Goal: Task Accomplishment & Management: Manage account settings

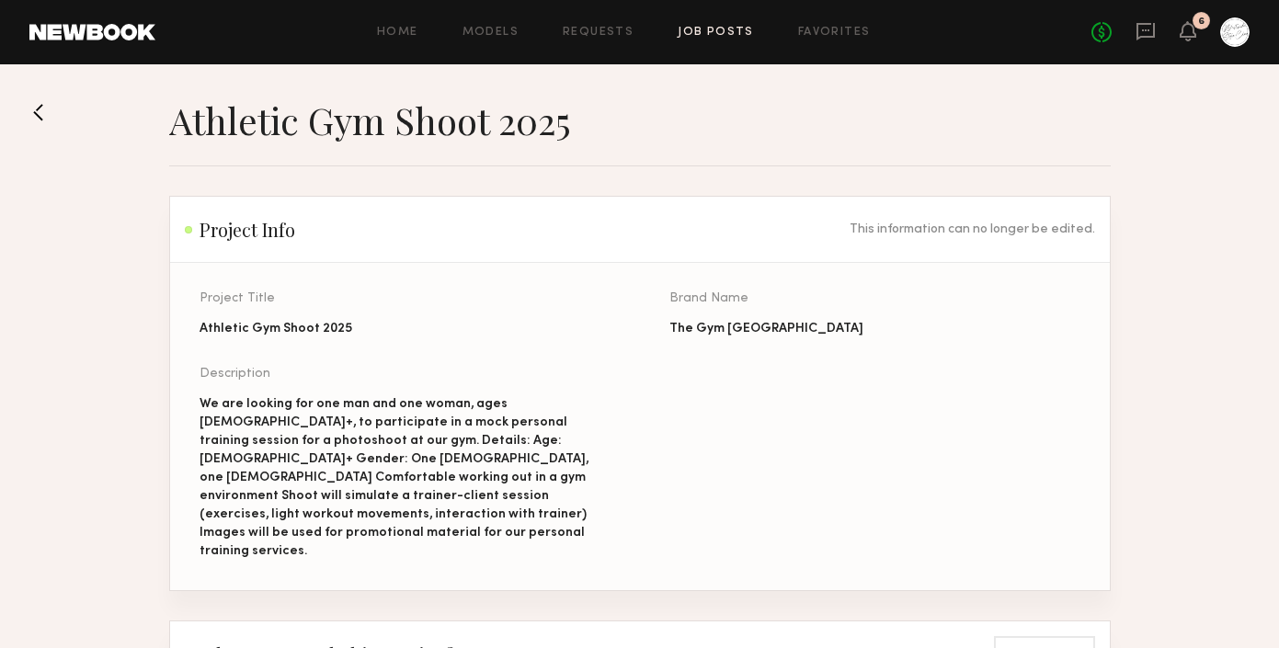
click at [711, 30] on link "Job Posts" at bounding box center [716, 33] width 76 height 12
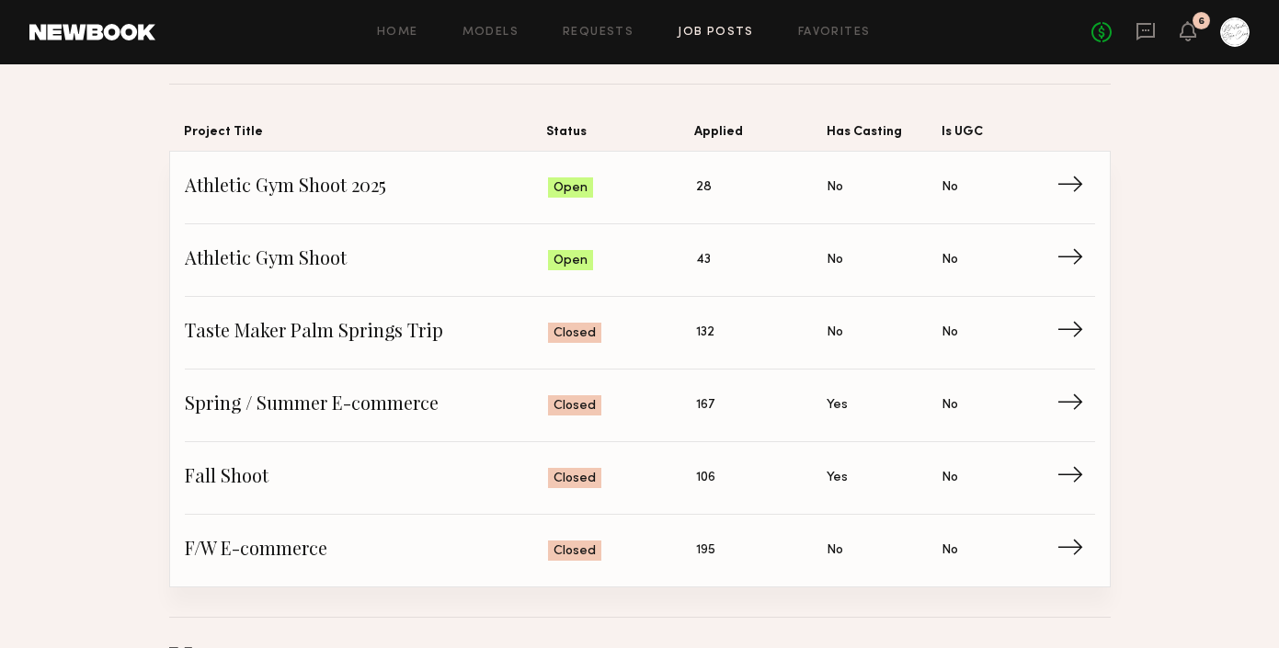
scroll to position [129, 0]
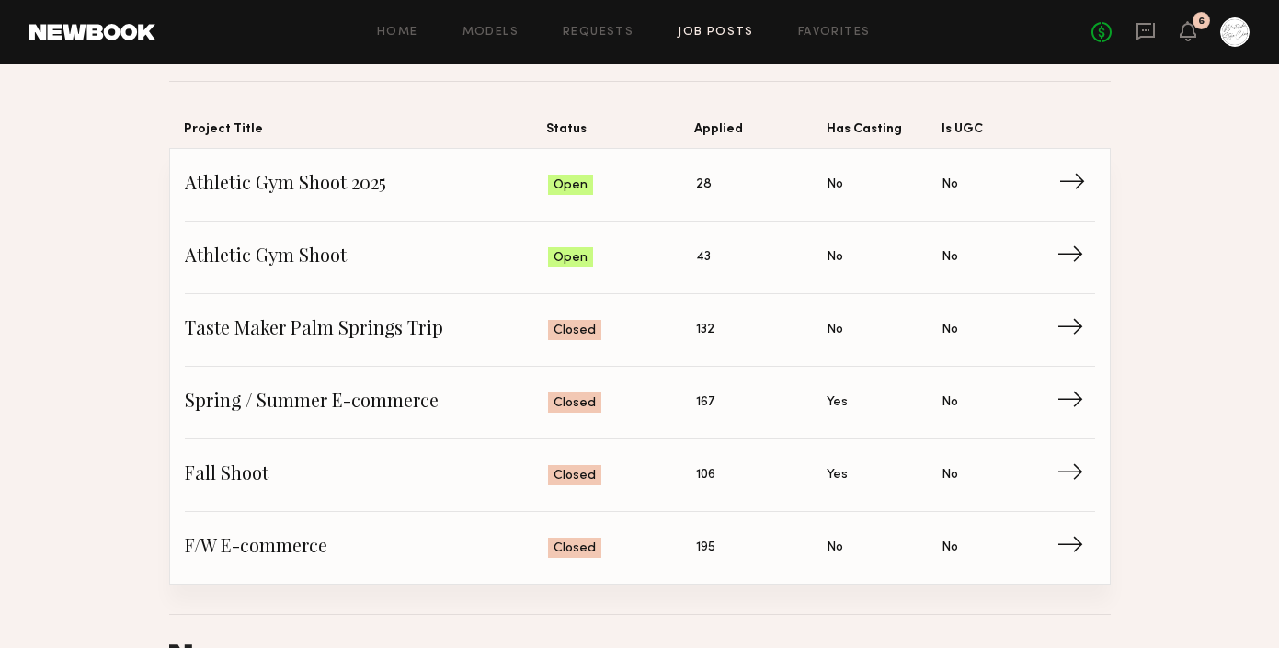
click at [395, 188] on span "Athletic Gym Shoot 2025" at bounding box center [367, 185] width 364 height 28
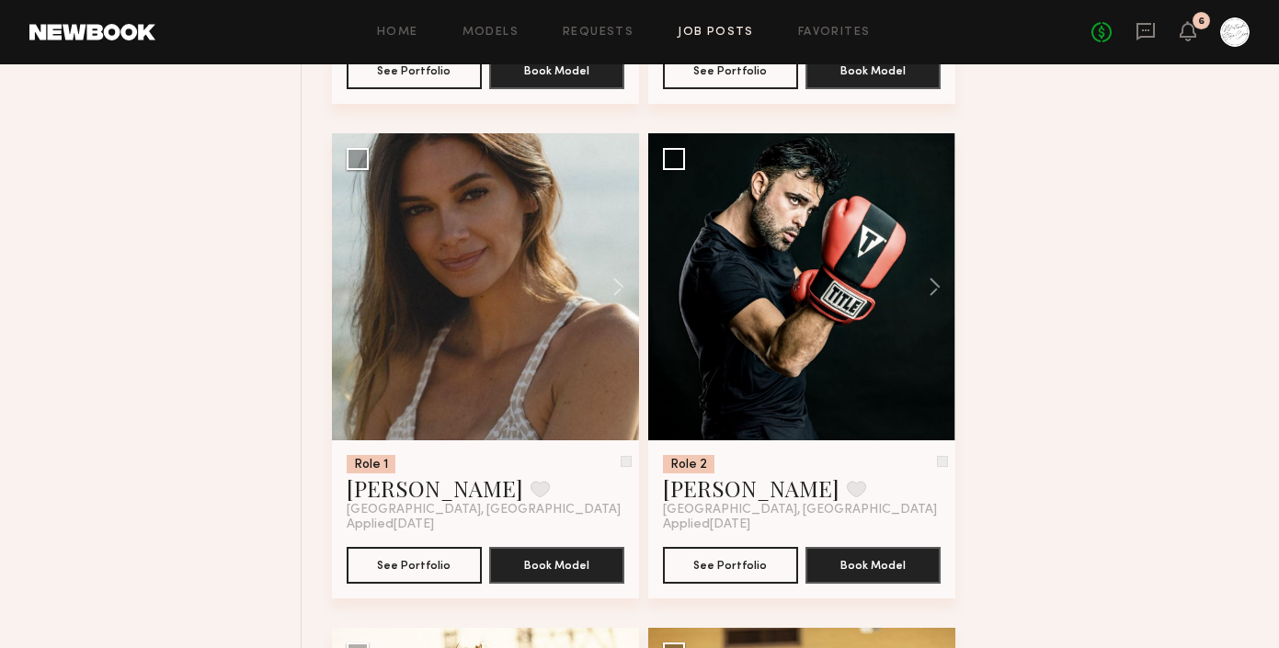
scroll to position [2648, 0]
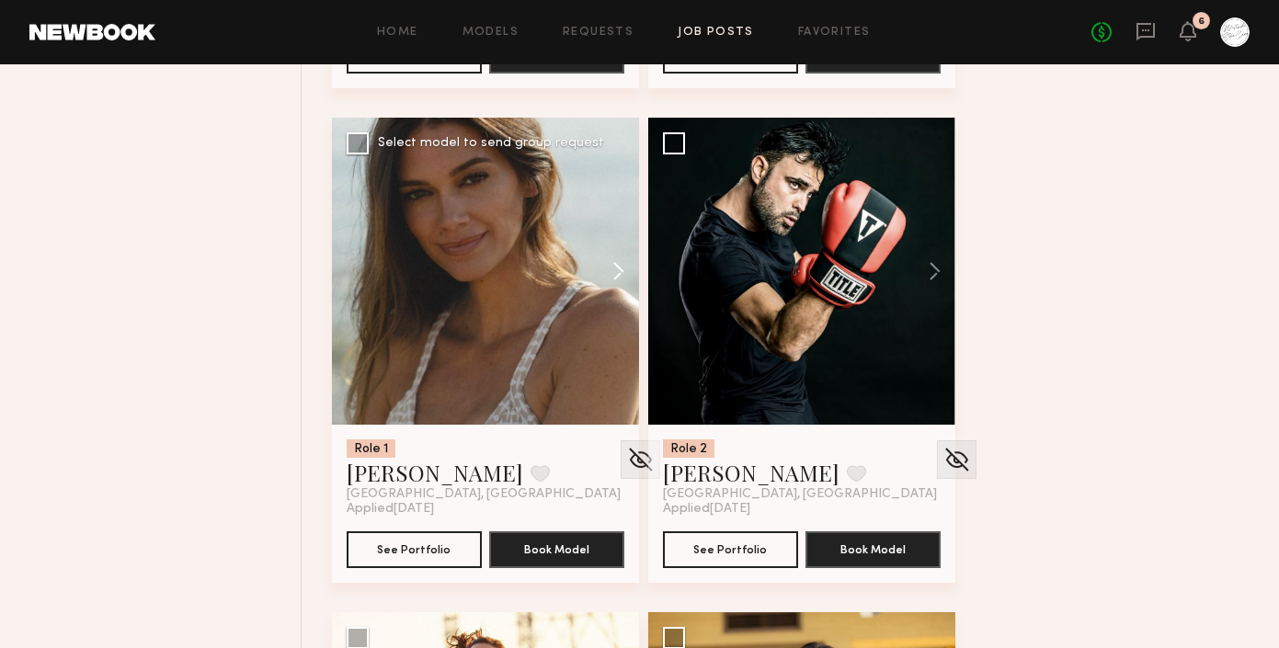
click at [613, 286] on button at bounding box center [609, 271] width 59 height 307
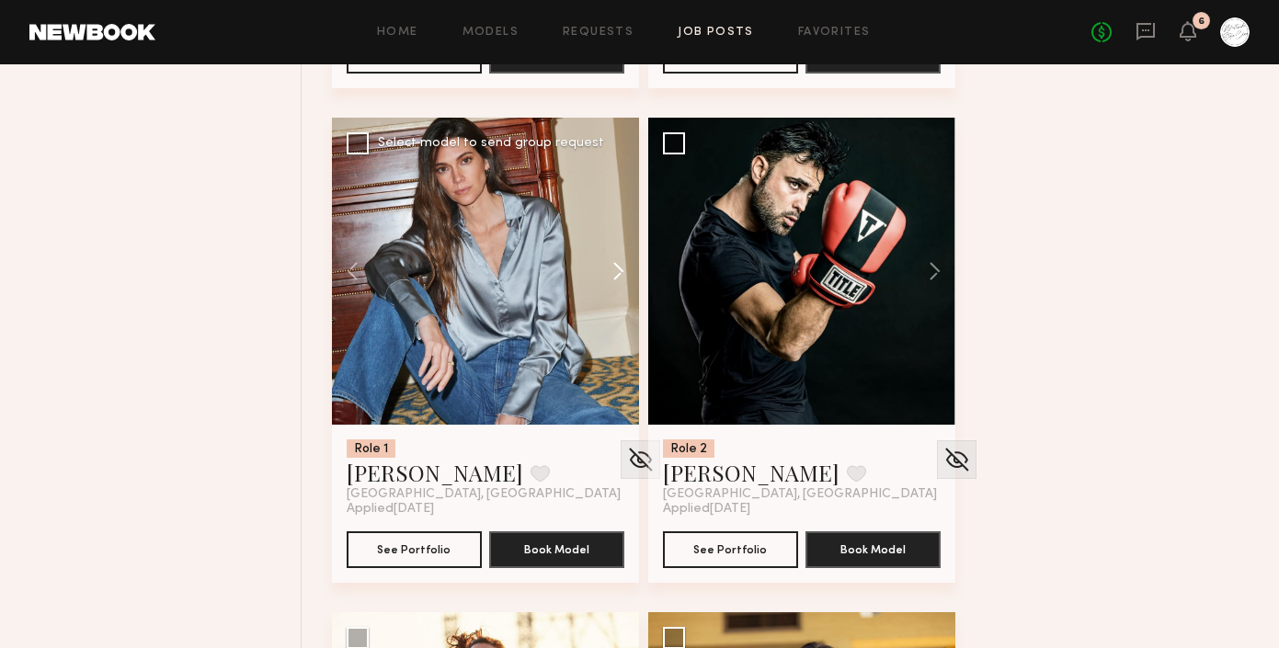
click at [613, 285] on button at bounding box center [609, 271] width 59 height 307
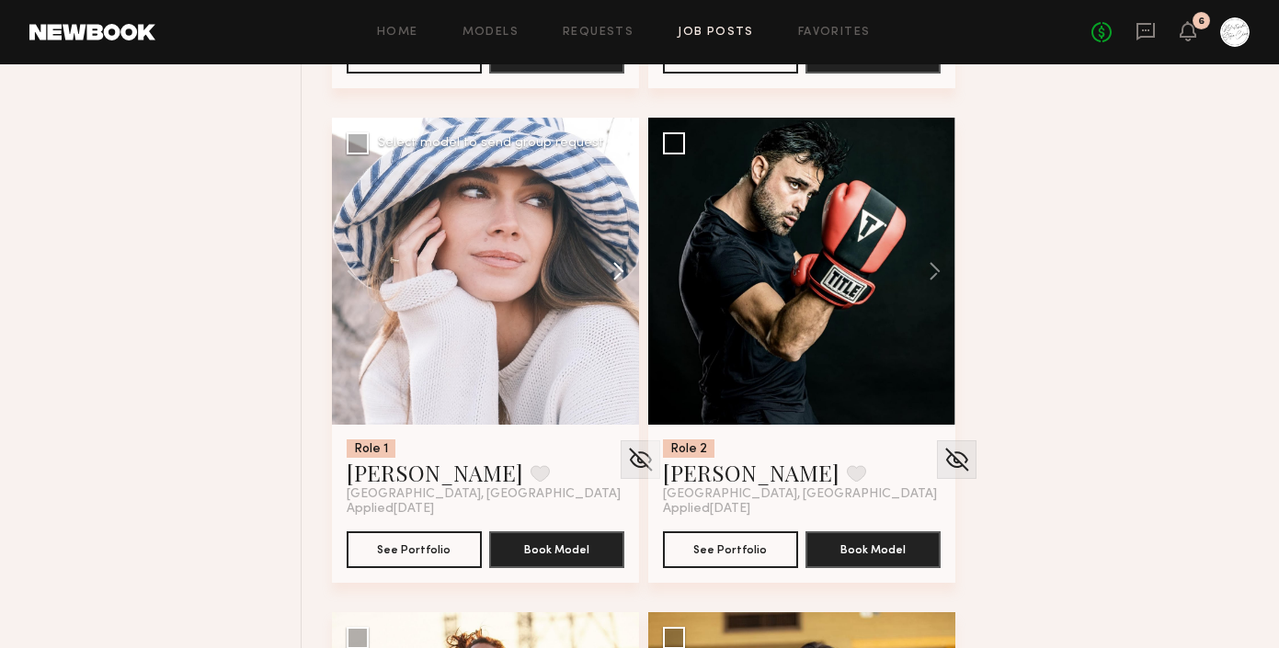
click at [613, 285] on button at bounding box center [609, 271] width 59 height 307
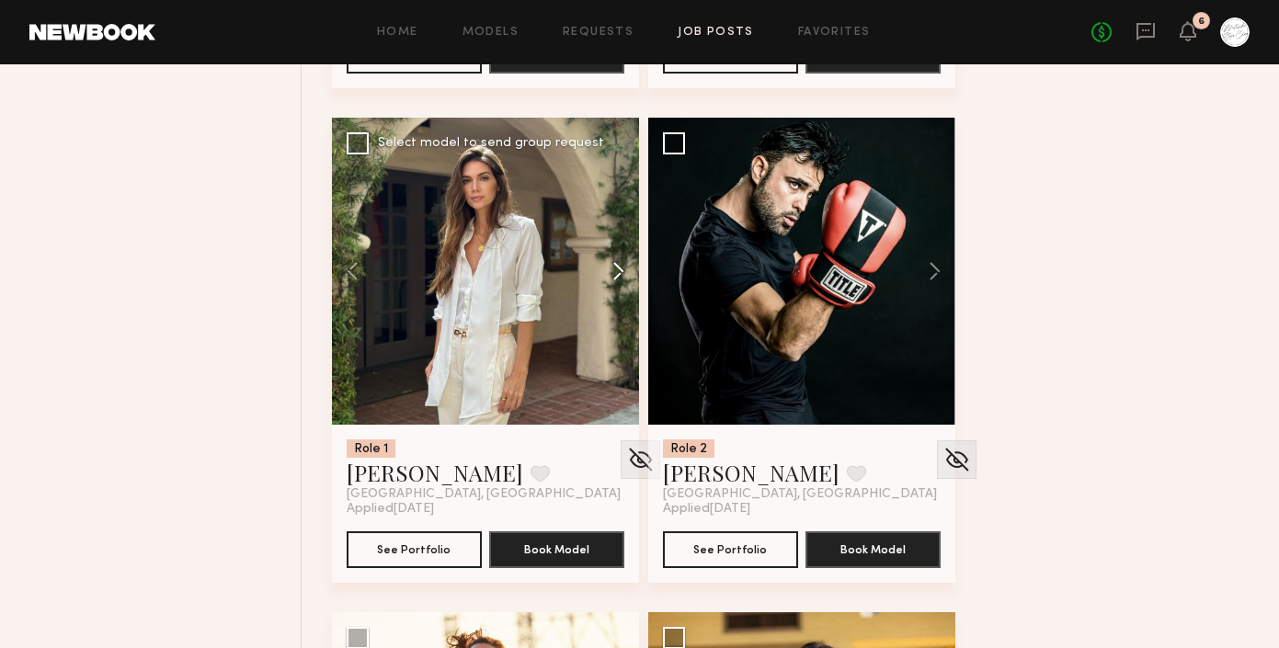
click at [613, 285] on button at bounding box center [609, 271] width 59 height 307
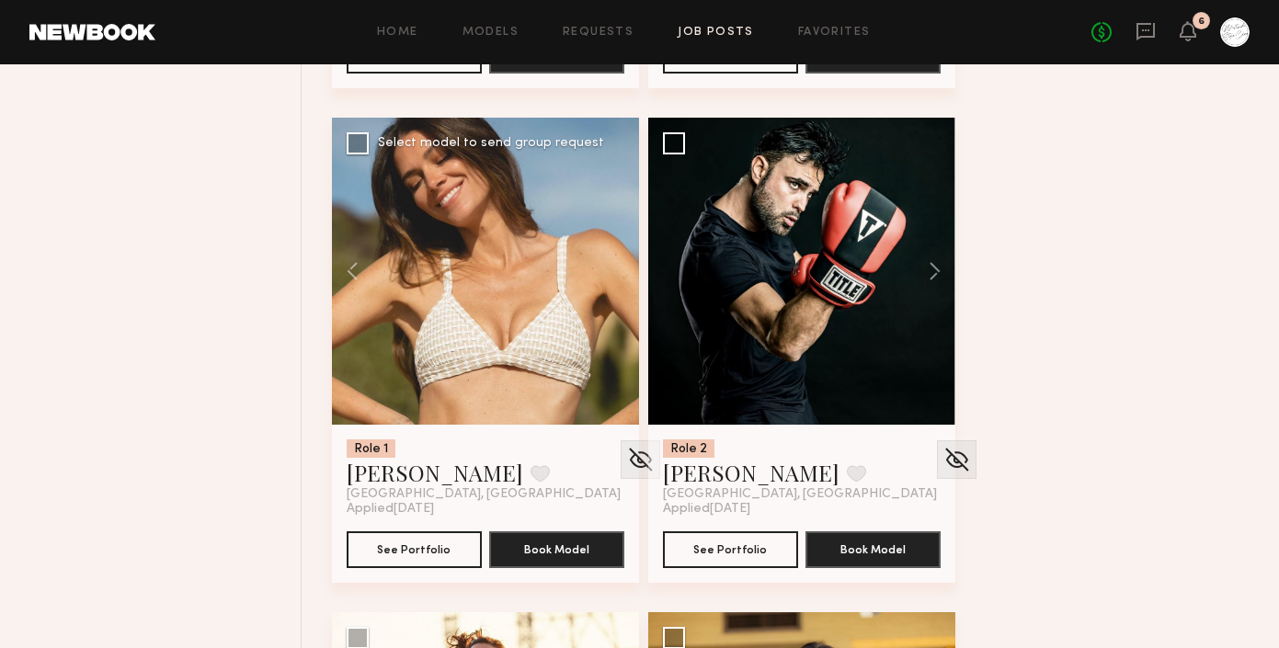
click at [613, 285] on div at bounding box center [485, 271] width 307 height 307
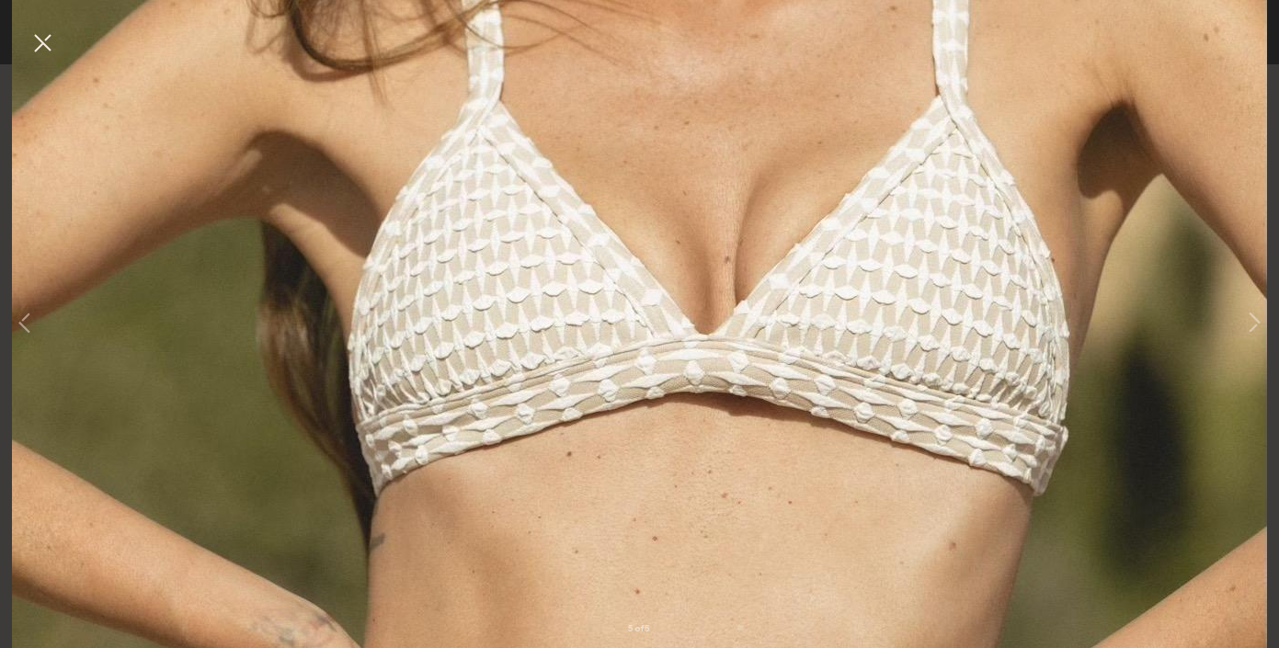
click at [1170, 327] on img at bounding box center [639, 322] width 1255 height 1883
click at [1262, 312] on button at bounding box center [1254, 324] width 22 height 519
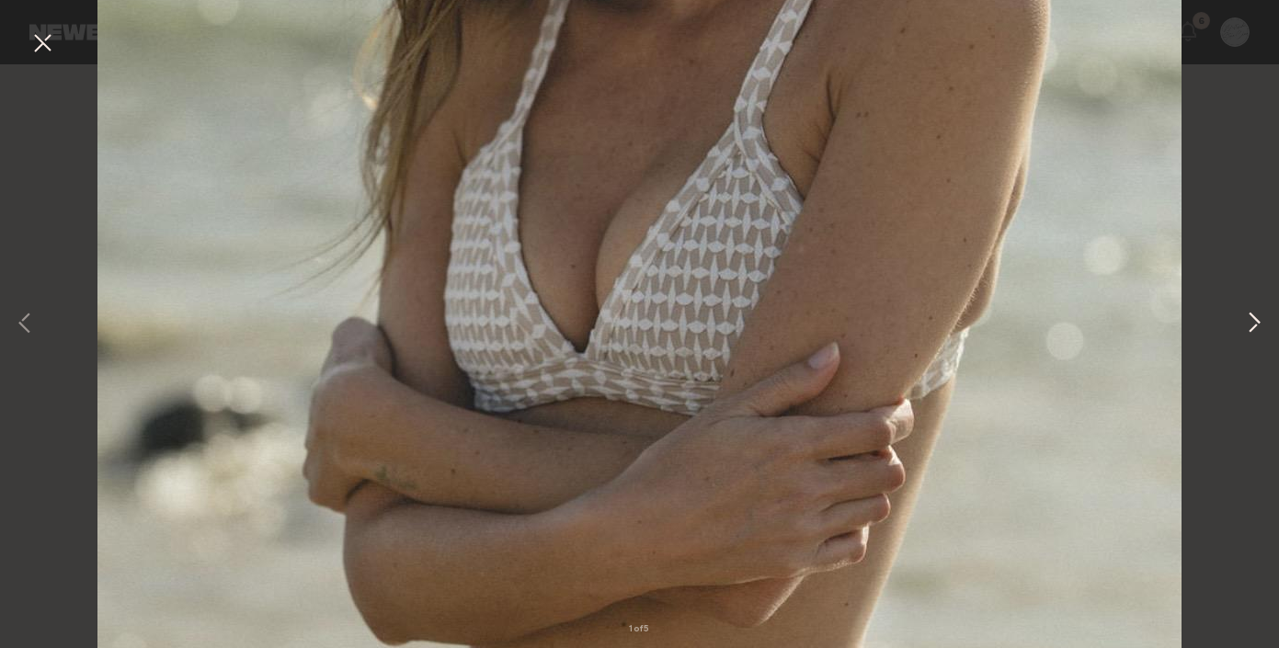
click at [1249, 313] on button at bounding box center [1254, 324] width 22 height 519
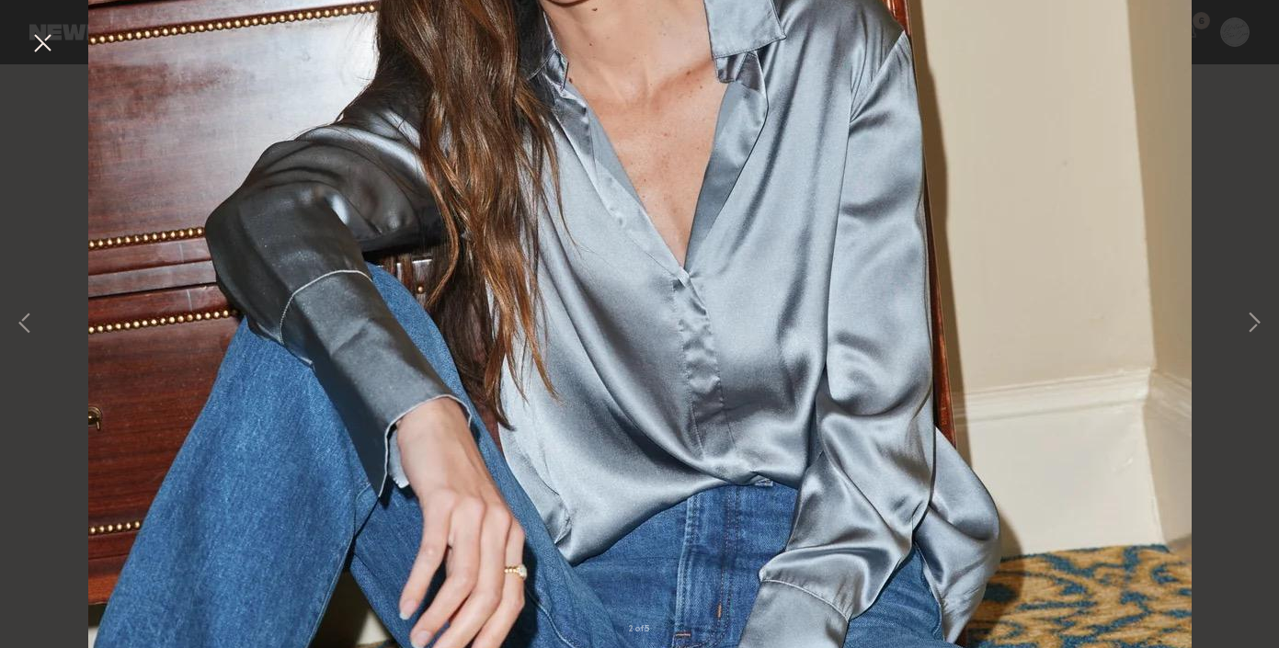
click at [1241, 166] on div "2 of 5" at bounding box center [639, 324] width 1279 height 648
click at [31, 38] on button at bounding box center [42, 44] width 29 height 33
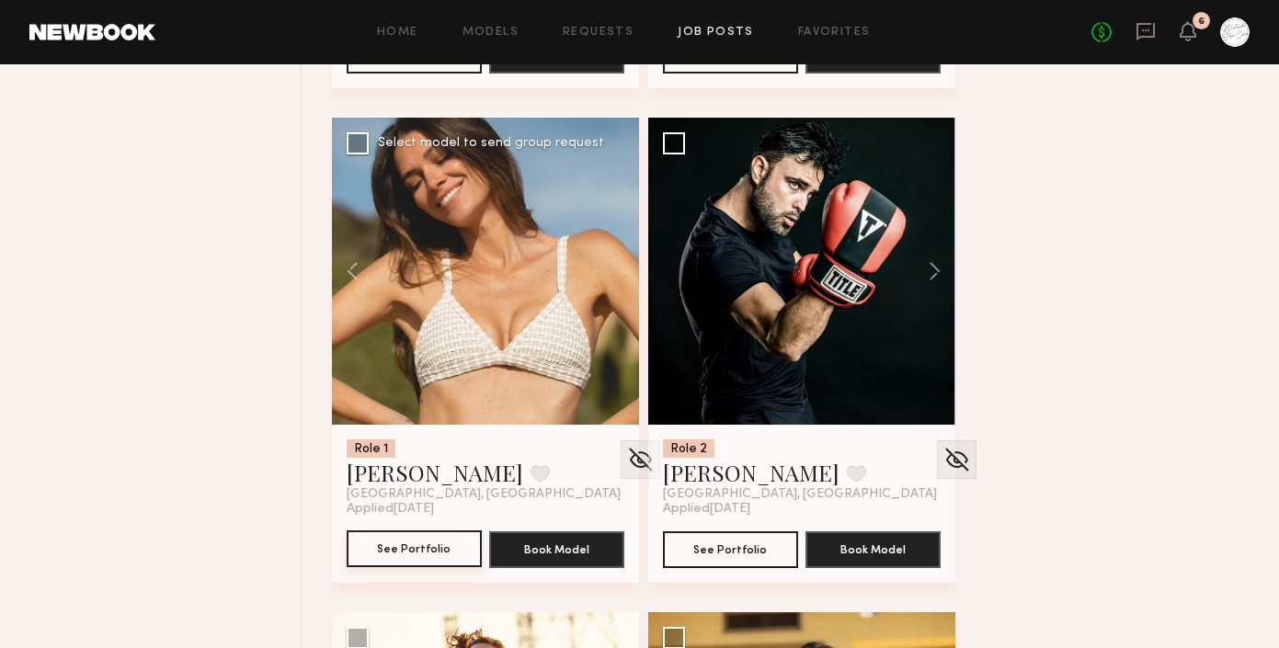
click at [395, 567] on button "See Portfolio" at bounding box center [414, 549] width 135 height 37
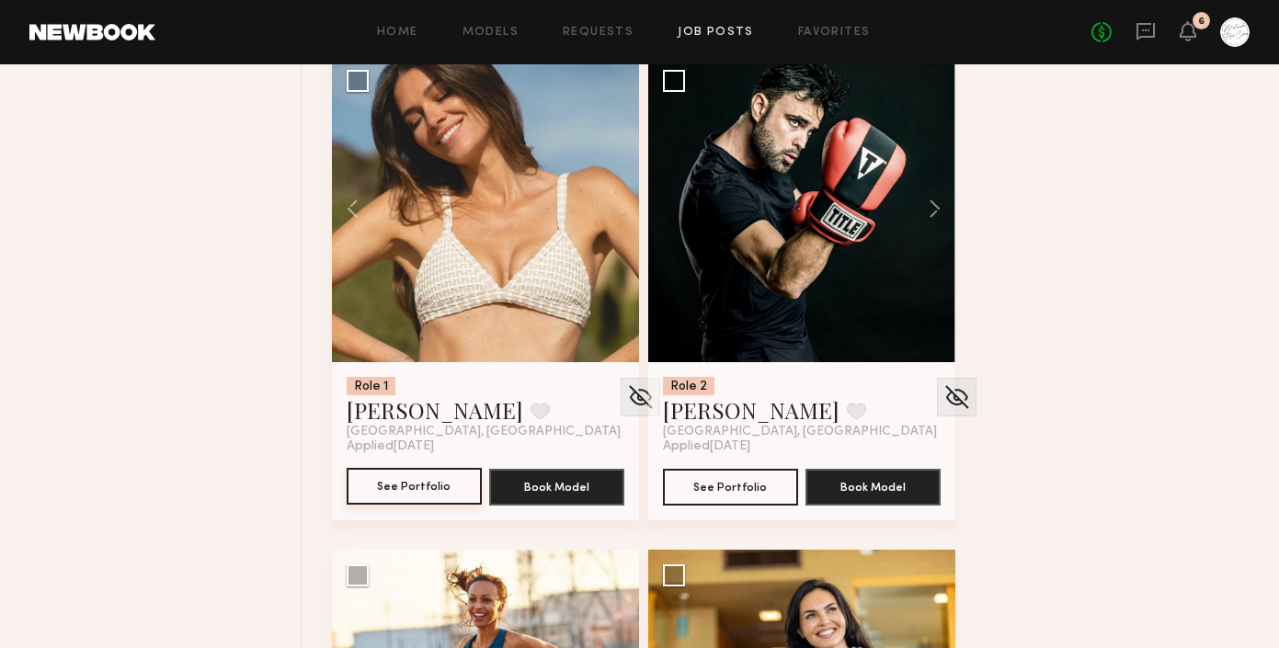
scroll to position [2712, 0]
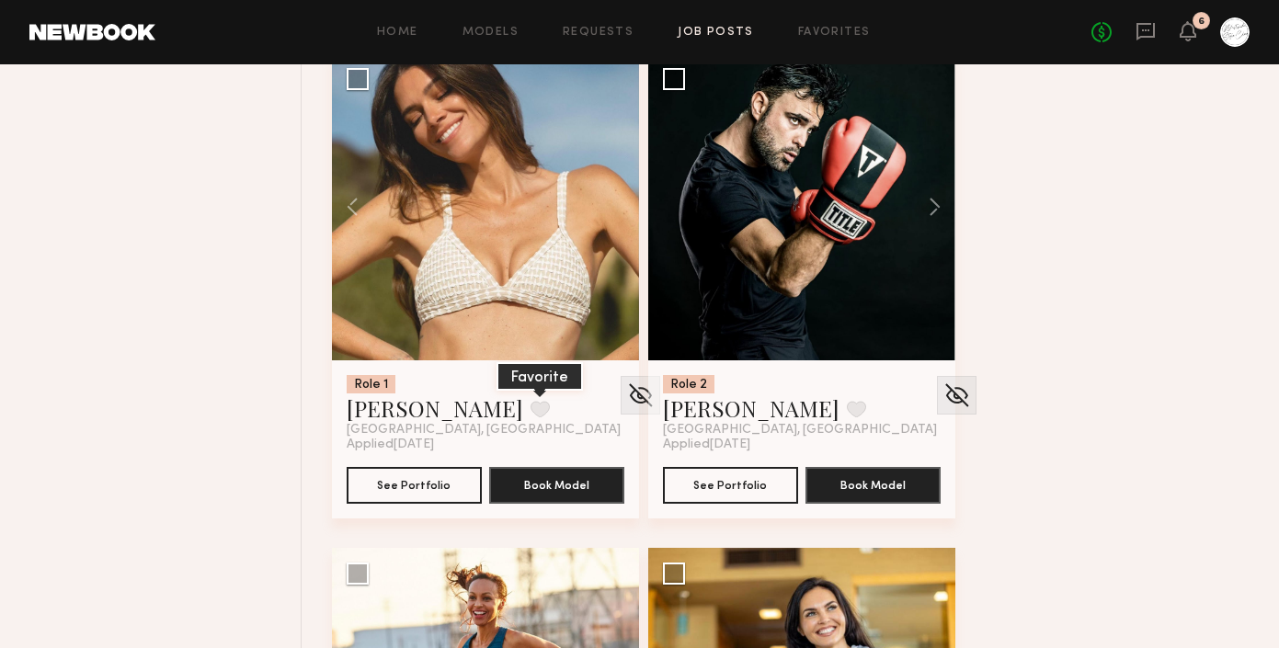
click at [531, 417] on button at bounding box center [540, 409] width 19 height 17
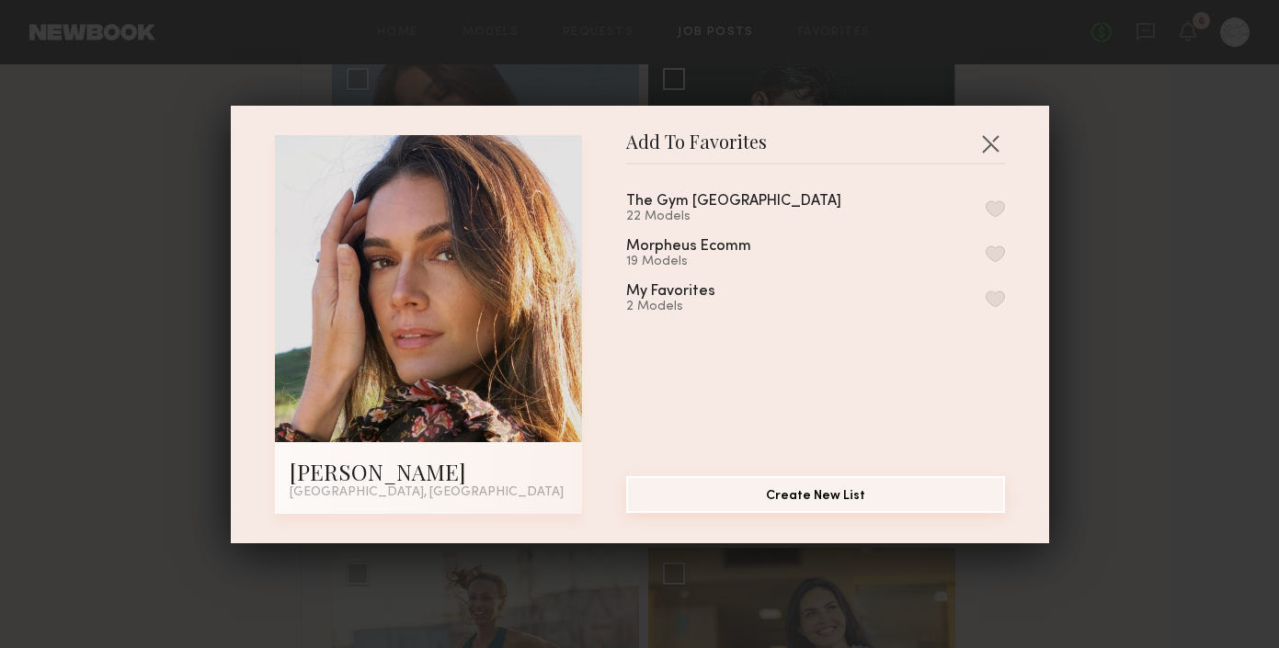
click at [813, 497] on button "Create New List" at bounding box center [815, 494] width 379 height 37
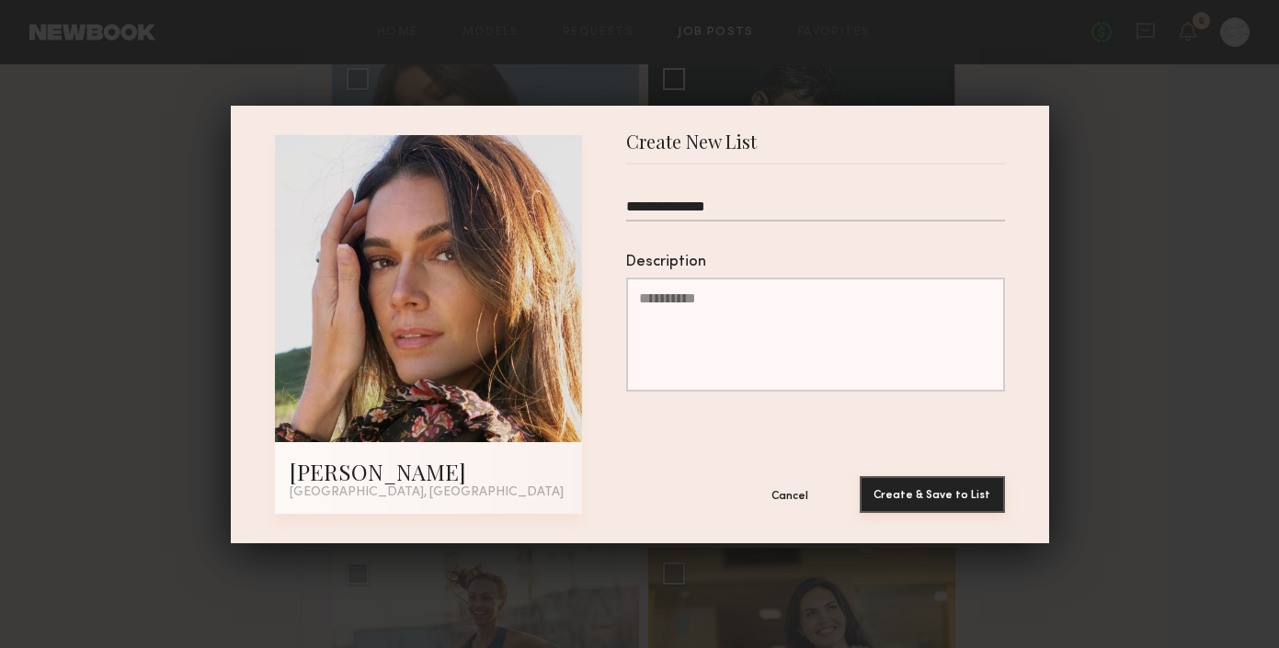
type input "**********"
click at [936, 494] on button "Create & Save to List" at bounding box center [932, 494] width 145 height 37
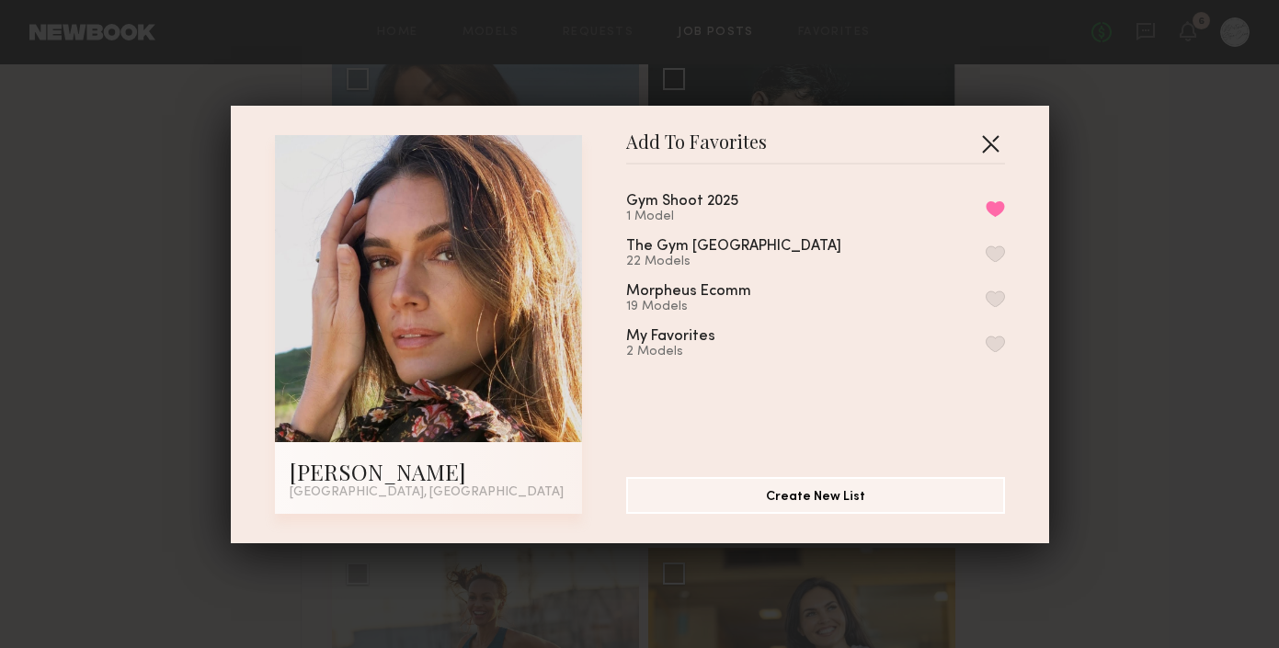
click at [995, 145] on button "button" at bounding box center [990, 143] width 29 height 29
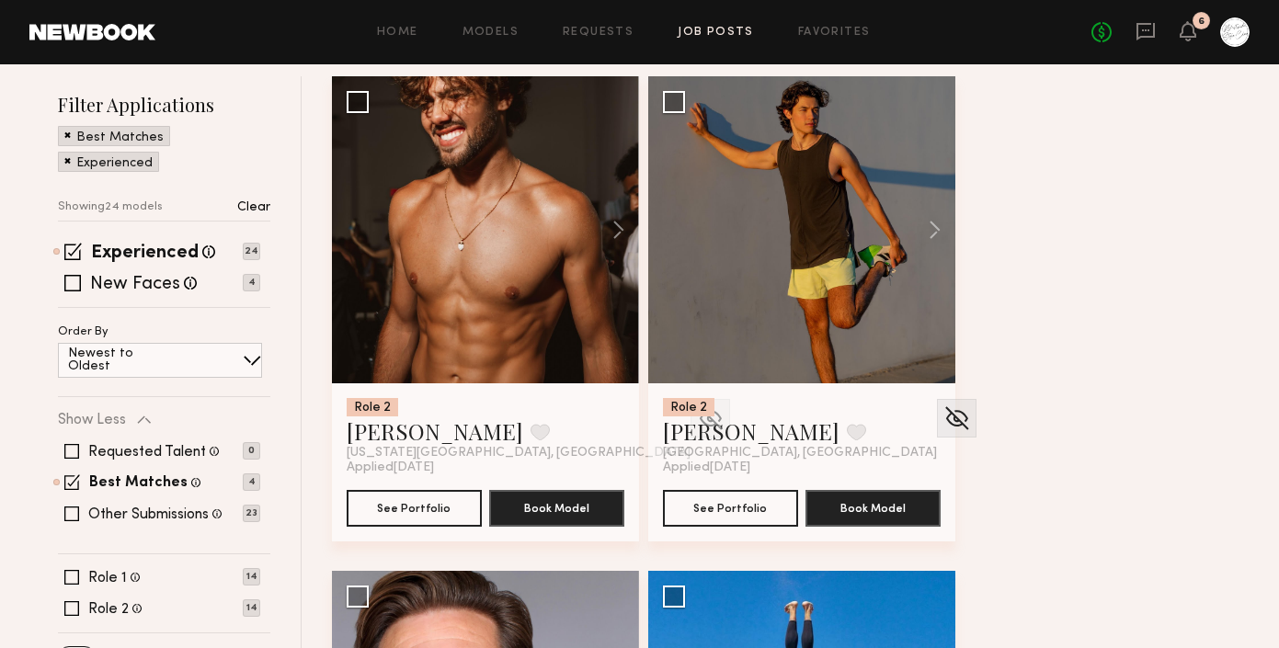
scroll to position [107, 0]
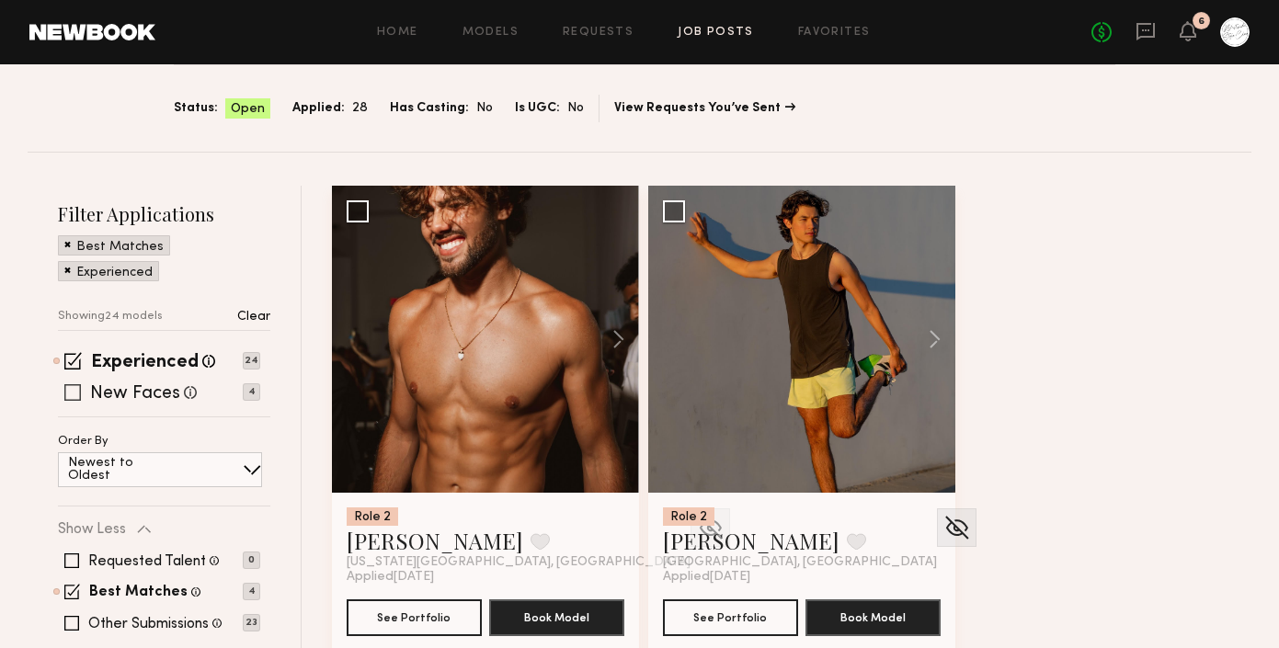
click at [65, 394] on span at bounding box center [72, 392] width 17 height 17
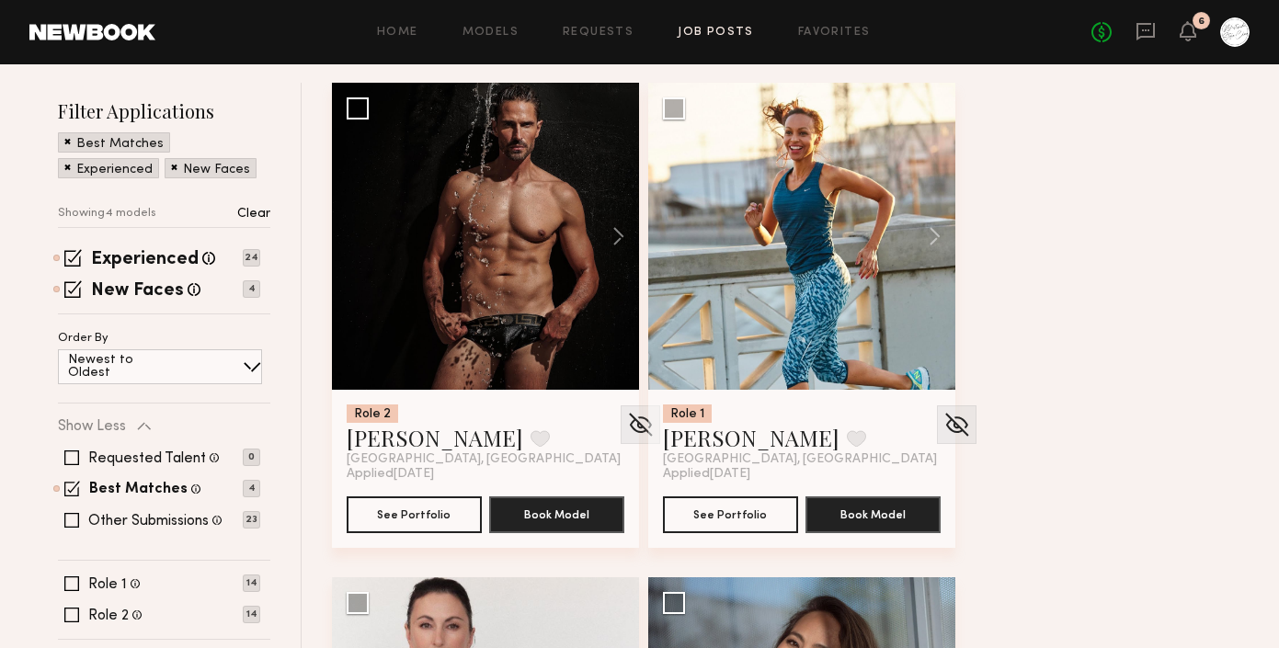
scroll to position [235, 0]
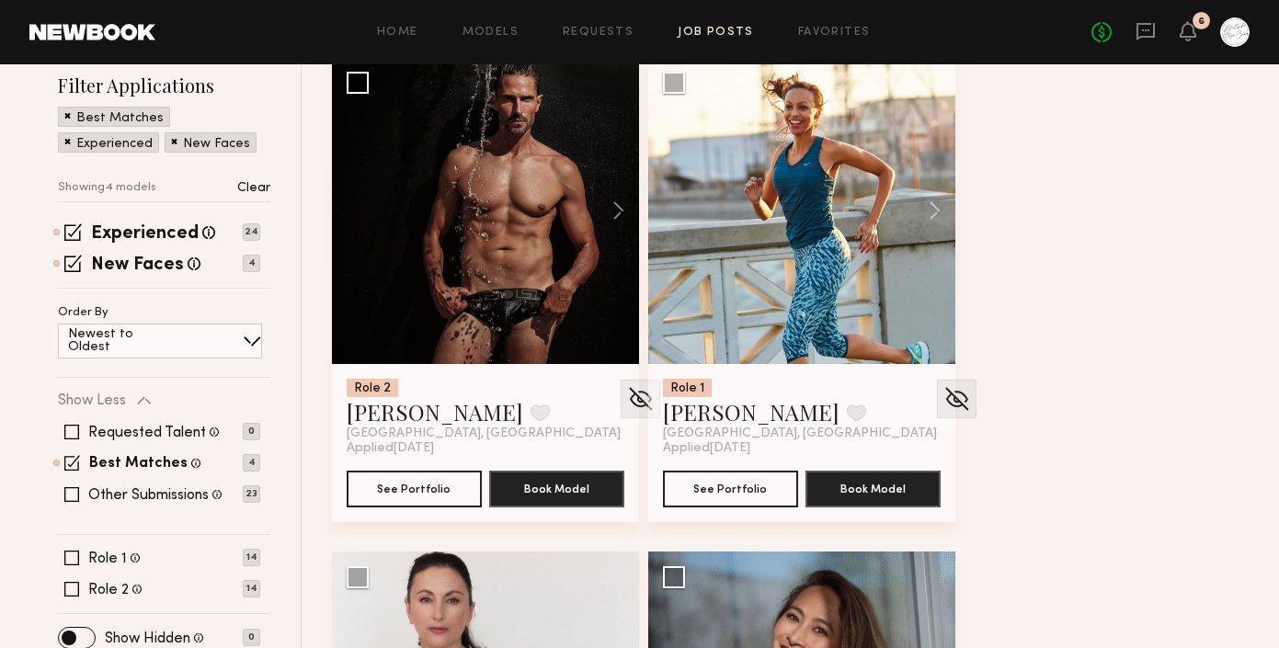
click at [71, 504] on div "Requested Talent Models you have reached out to with requests 0 Best Matches Mo…" at bounding box center [159, 463] width 202 height 110
click at [69, 487] on span at bounding box center [71, 494] width 15 height 15
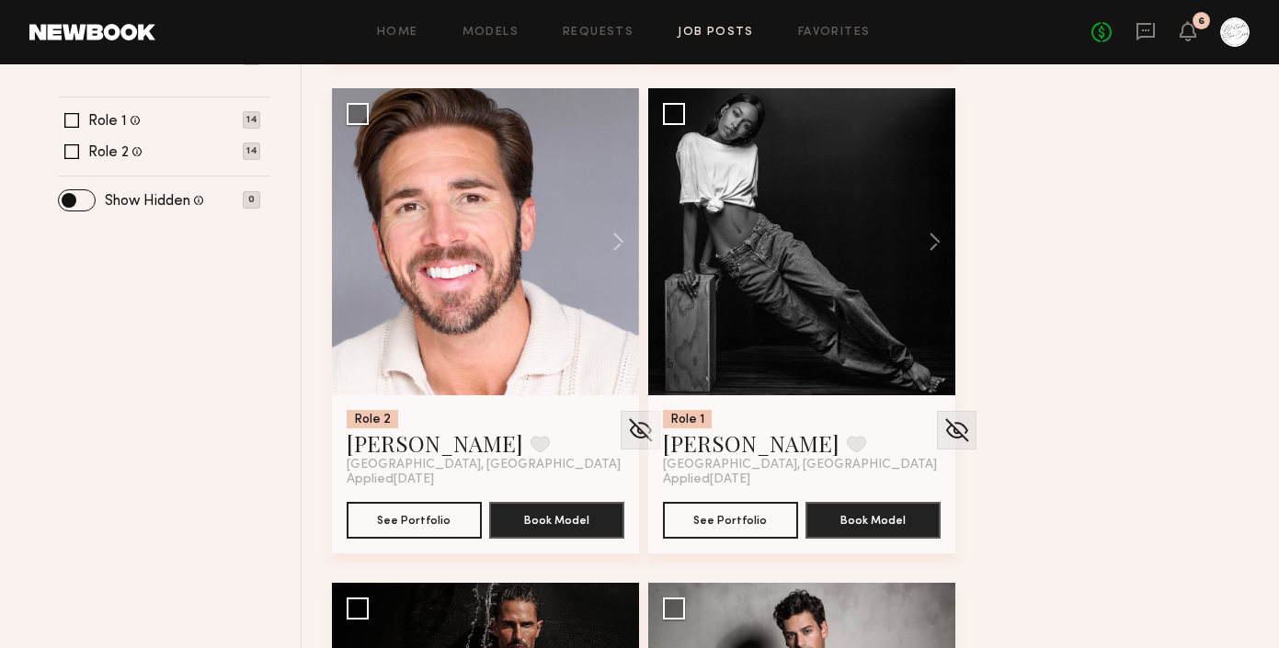
scroll to position [0, 0]
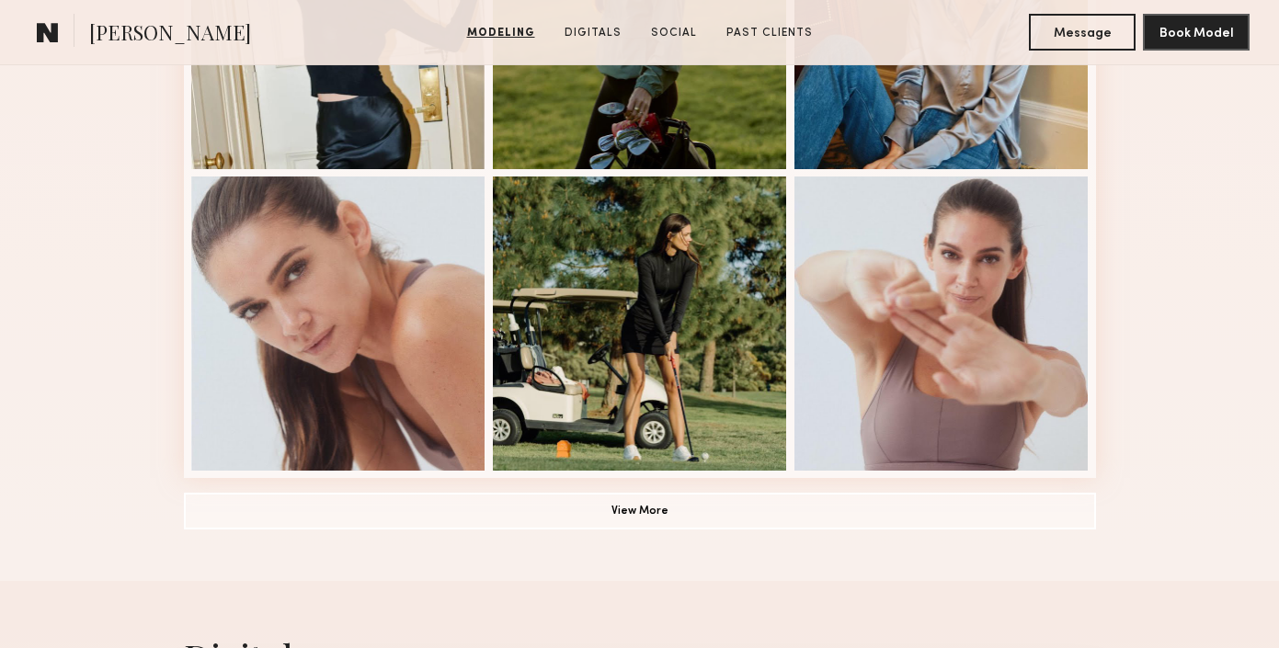
scroll to position [1279, 0]
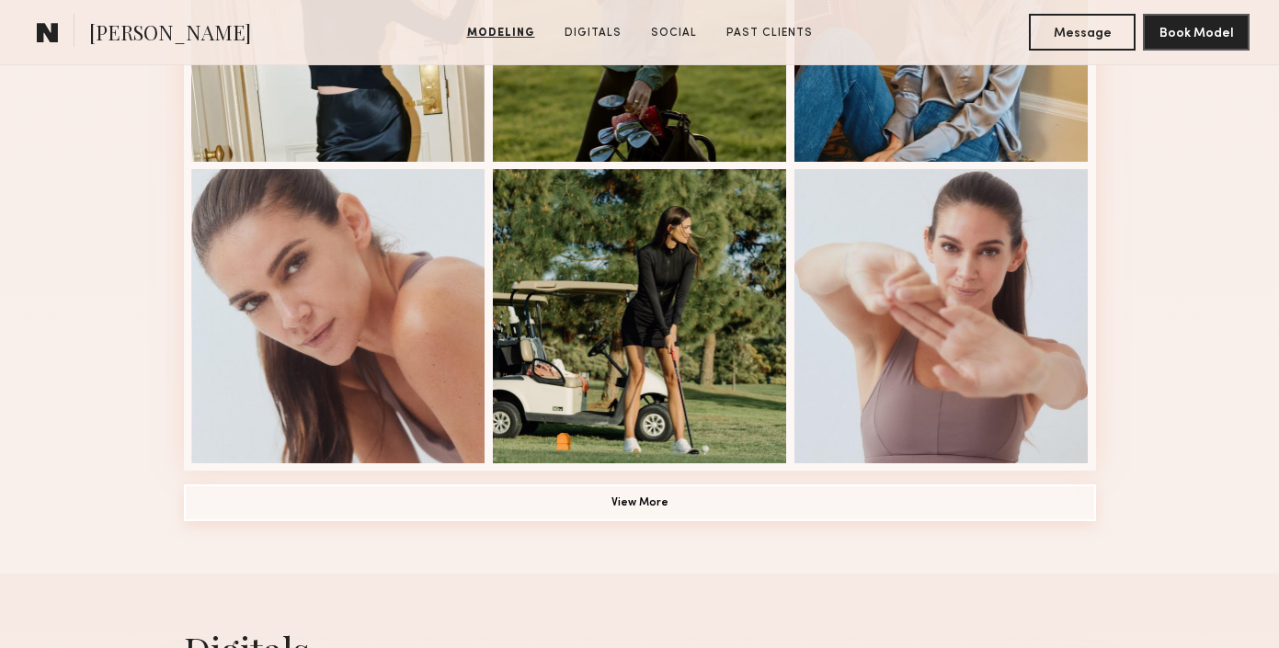
click at [681, 497] on button "View More" at bounding box center [640, 503] width 912 height 37
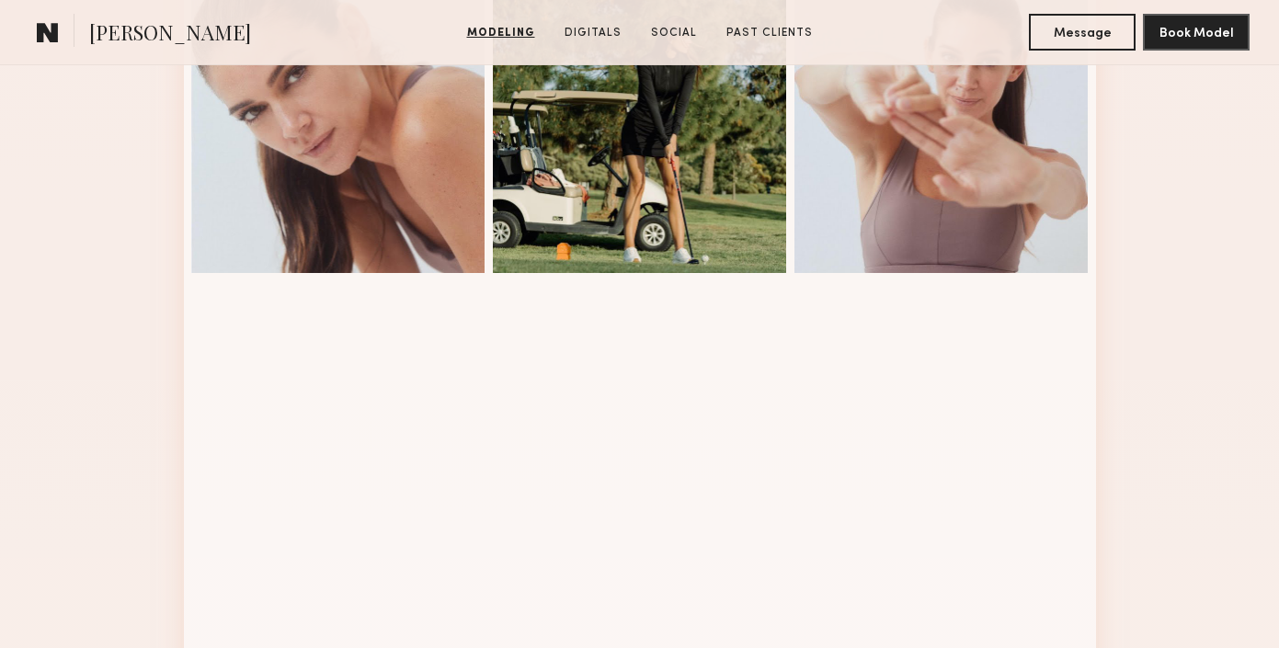
scroll to position [0, 0]
